Goal: Task Accomplishment & Management: Use online tool/utility

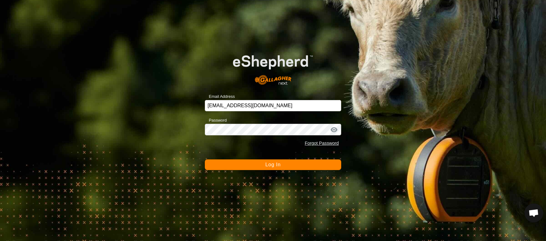
click at [288, 164] on button "Log In" at bounding box center [273, 164] width 137 height 11
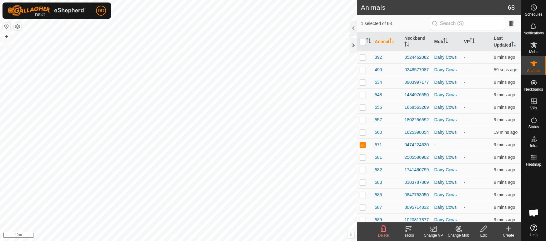
click at [484, 231] on icon at bounding box center [483, 228] width 8 height 7
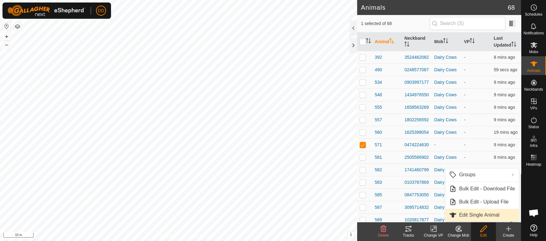
click at [478, 216] on link "Edit Single Animal" at bounding box center [481, 215] width 73 height 12
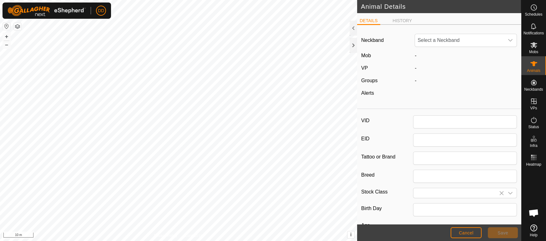
type input "571"
type input "0"
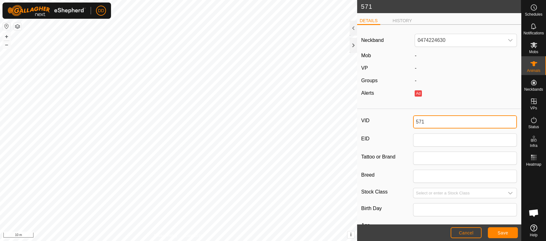
drag, startPoint x: 432, startPoint y: 122, endPoint x: 360, endPoint y: 124, distance: 72.8
click at [360, 124] on div "VID 571 EID Tattoo or Brand Breed Stock Class Birth Day Age - Pregnancy Status …" at bounding box center [439, 208] width 164 height 193
type input "729"
click at [500, 231] on span "Save" at bounding box center [502, 232] width 11 height 5
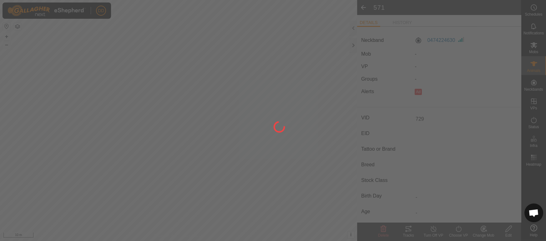
type input "-"
type input "0 kg"
type input "-"
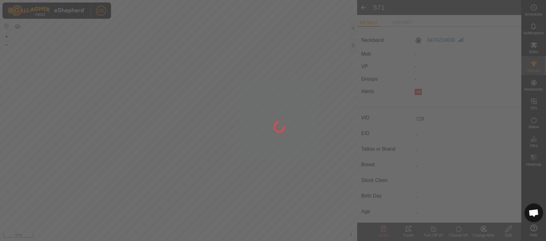
type input "-"
type input "571"
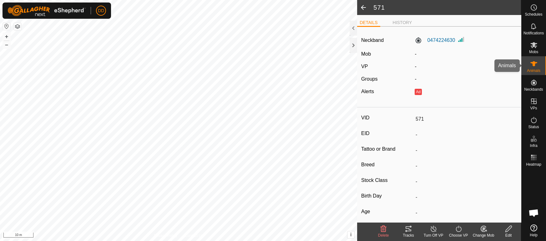
click at [533, 67] on es-animals-svg-icon at bounding box center [533, 64] width 11 height 10
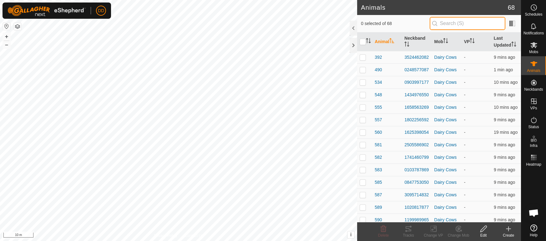
click at [451, 22] on input "text" at bounding box center [467, 23] width 76 height 13
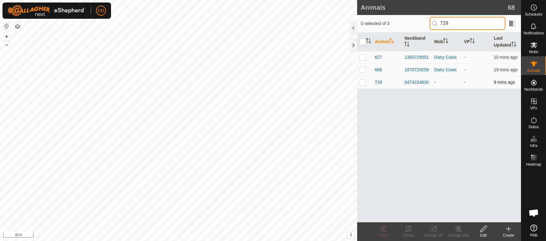
type input "729"
click at [362, 82] on p-checkbox at bounding box center [362, 82] width 6 height 5
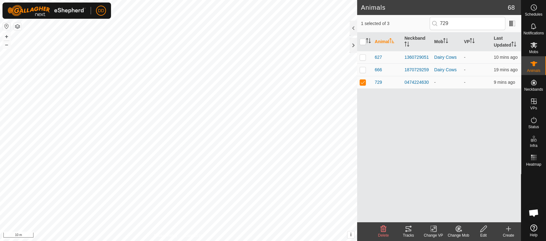
click at [458, 227] on icon at bounding box center [458, 228] width 4 height 3
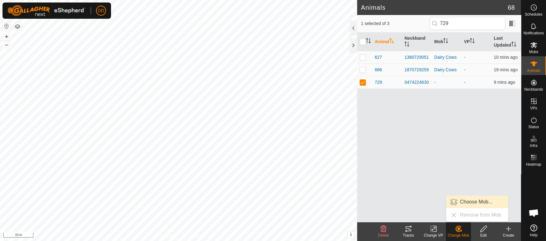
click at [463, 202] on link "Choose Mob..." at bounding box center [477, 202] width 62 height 12
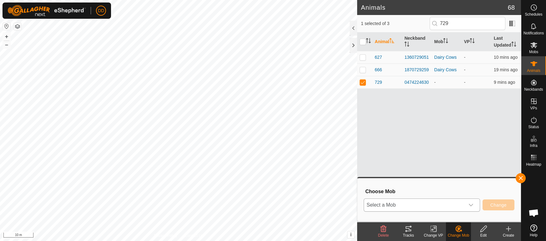
click at [422, 204] on span "Select a Mob" at bounding box center [414, 205] width 101 height 12
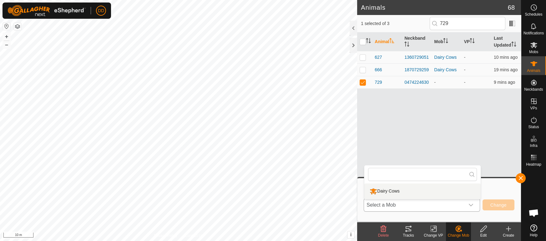
click at [400, 192] on li "Dairy Cows" at bounding box center [422, 191] width 116 height 16
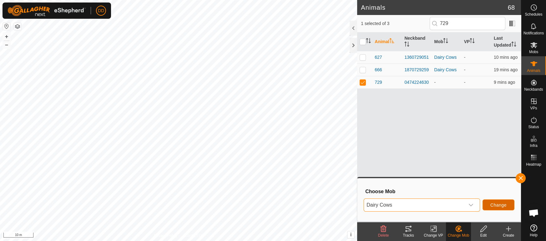
click at [508, 207] on button "Change" at bounding box center [498, 204] width 32 height 11
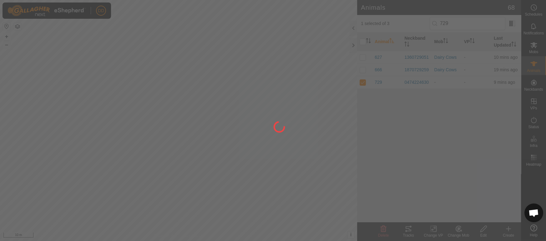
checkbox input "false"
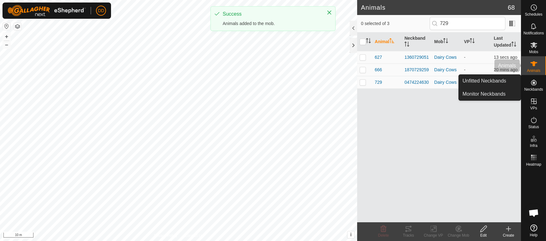
click at [535, 69] on span "Animals" at bounding box center [532, 71] width 13 height 4
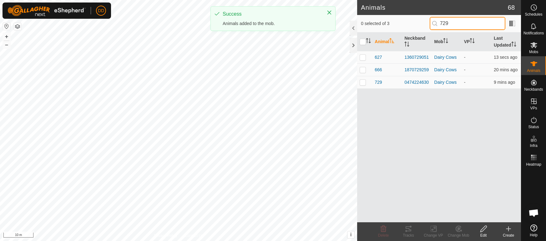
drag, startPoint x: 466, startPoint y: 23, endPoint x: 362, endPoint y: 18, distance: 104.5
click at [362, 18] on div "0 selected of 3 729" at bounding box center [439, 23] width 156 height 13
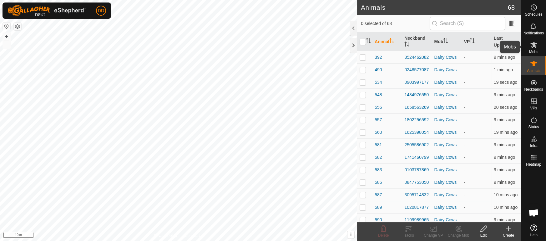
click at [536, 51] on span "Mobs" at bounding box center [533, 52] width 9 height 4
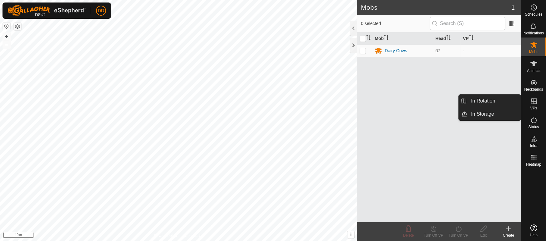
click at [530, 105] on es-virtualpaddocks-svg-icon at bounding box center [533, 101] width 11 height 10
click at [498, 103] on link "In Rotation" at bounding box center [493, 101] width 53 height 12
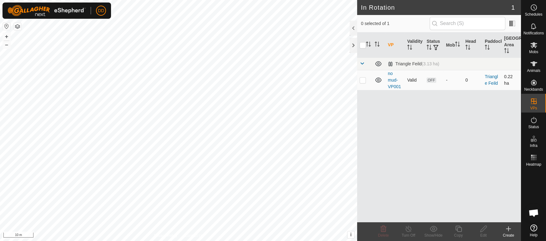
click at [364, 82] on p-checkbox at bounding box center [362, 79] width 6 height 5
checkbox input "true"
click at [454, 232] on icon at bounding box center [458, 228] width 8 height 7
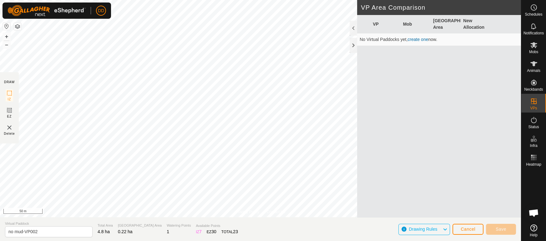
click at [233, 239] on div "Privacy Policy Contact Us no mud-VP001 Status: OFF Type: Inclusion Zone + – ⇧ i…" at bounding box center [260, 120] width 521 height 241
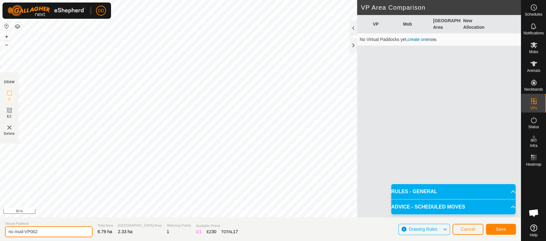
drag, startPoint x: 43, startPoint y: 230, endPoint x: 0, endPoint y: 226, distance: 43.7
click at [0, 226] on section "Virtual Paddock no mud-VP002 Total Area 6.79 ha Grazing Area 2.33 ha Watering P…" at bounding box center [260, 229] width 521 height 24
type input "dd feild"
click at [495, 232] on button "Save" at bounding box center [501, 229] width 30 height 11
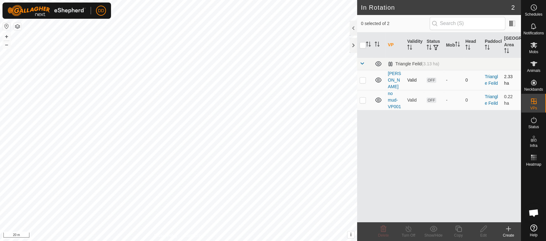
click at [362, 77] on p-checkbox at bounding box center [362, 79] width 6 height 5
checkbox input "true"
click at [375, 160] on div "In Rotation 2 1 selected of 2 VP Validity Status Mob Head Paddock Grazing Area …" at bounding box center [260, 120] width 521 height 241
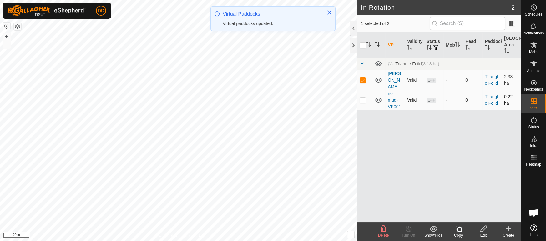
click at [378, 96] on icon at bounding box center [377, 99] width 7 height 7
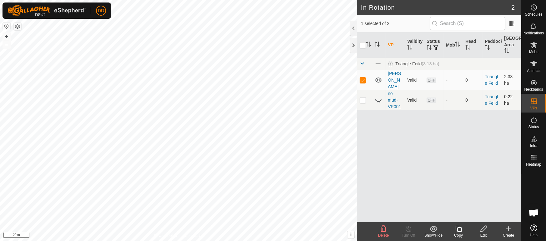
click at [380, 96] on icon at bounding box center [377, 99] width 7 height 7
click at [534, 67] on icon at bounding box center [533, 63] width 7 height 7
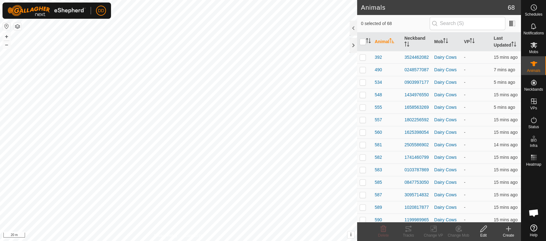
click at [503, 42] on th "Last Updated" at bounding box center [506, 41] width 30 height 19
click at [538, 54] on div "Mobs" at bounding box center [533, 46] width 25 height 19
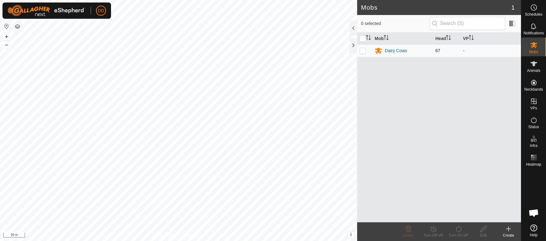
click at [362, 52] on p-checkbox at bounding box center [362, 50] width 6 height 5
checkbox input "true"
click at [459, 232] on div "Turn On VP" at bounding box center [458, 235] width 25 height 6
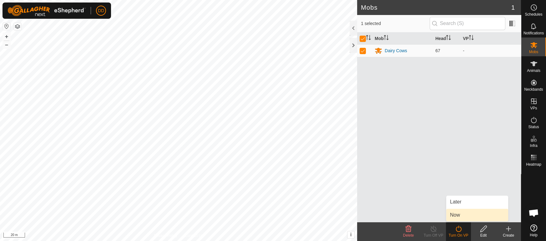
click at [449, 216] on link "Now" at bounding box center [477, 215] width 62 height 12
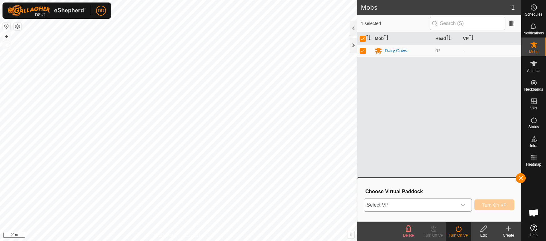
click at [431, 208] on span "Select VP" at bounding box center [410, 205] width 92 height 12
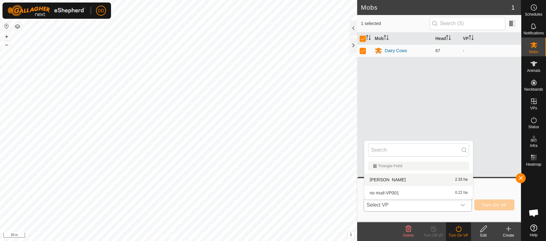
click at [409, 181] on li "dd feild 2.33 ha" at bounding box center [418, 179] width 108 height 12
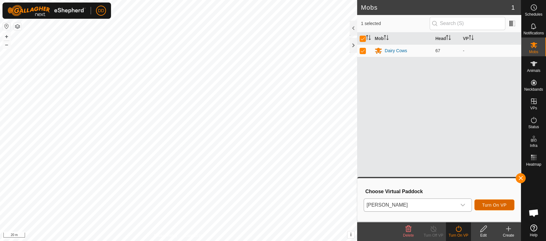
click at [504, 206] on span "Turn On VP" at bounding box center [494, 204] width 24 height 5
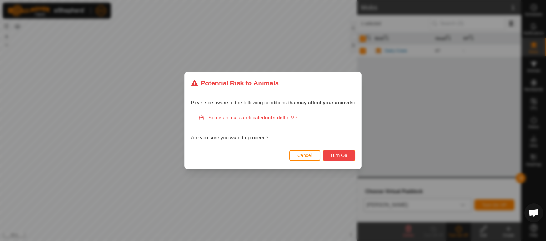
click at [341, 152] on button "Turn On" at bounding box center [338, 155] width 32 height 11
